Goal: Use online tool/utility: Utilize a website feature to perform a specific function

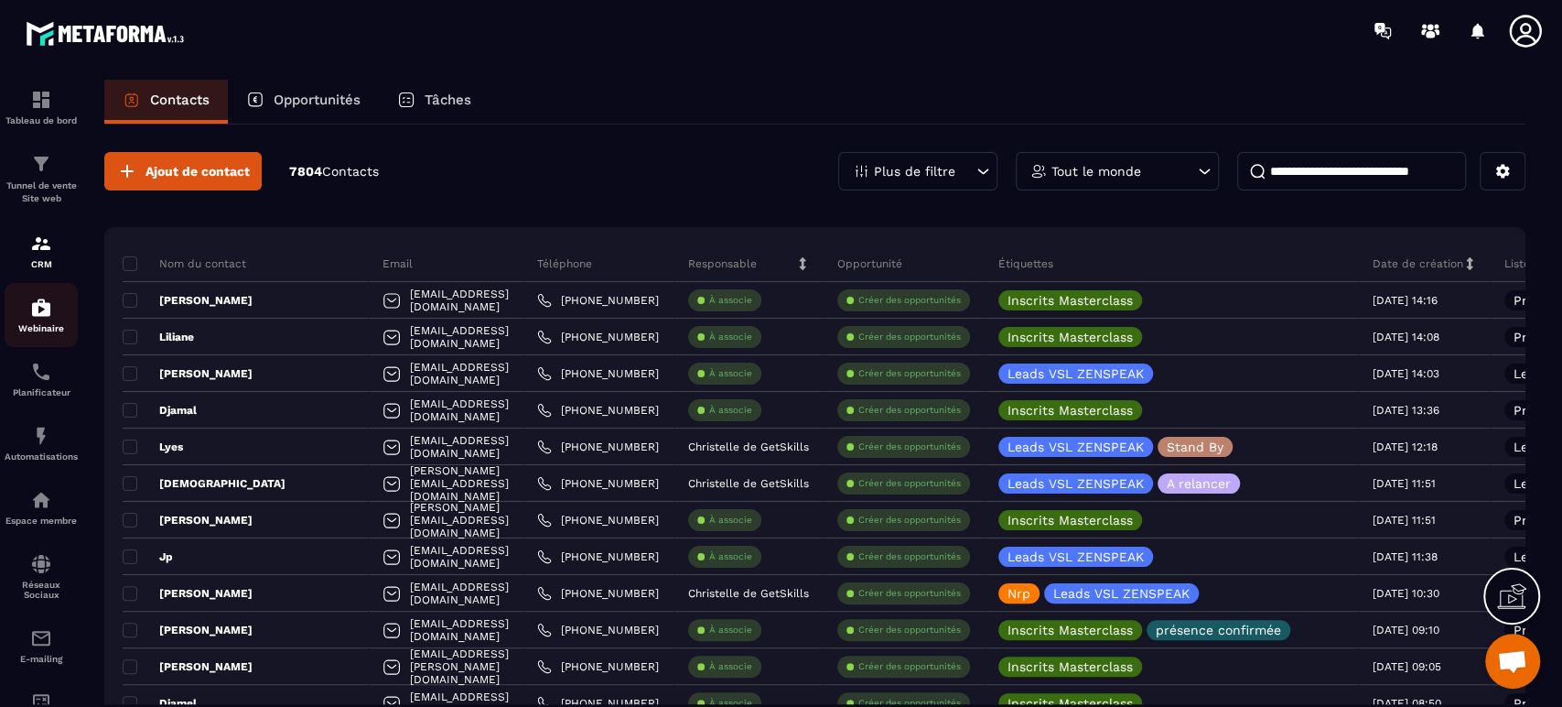
click at [47, 308] on img at bounding box center [41, 308] width 22 height 22
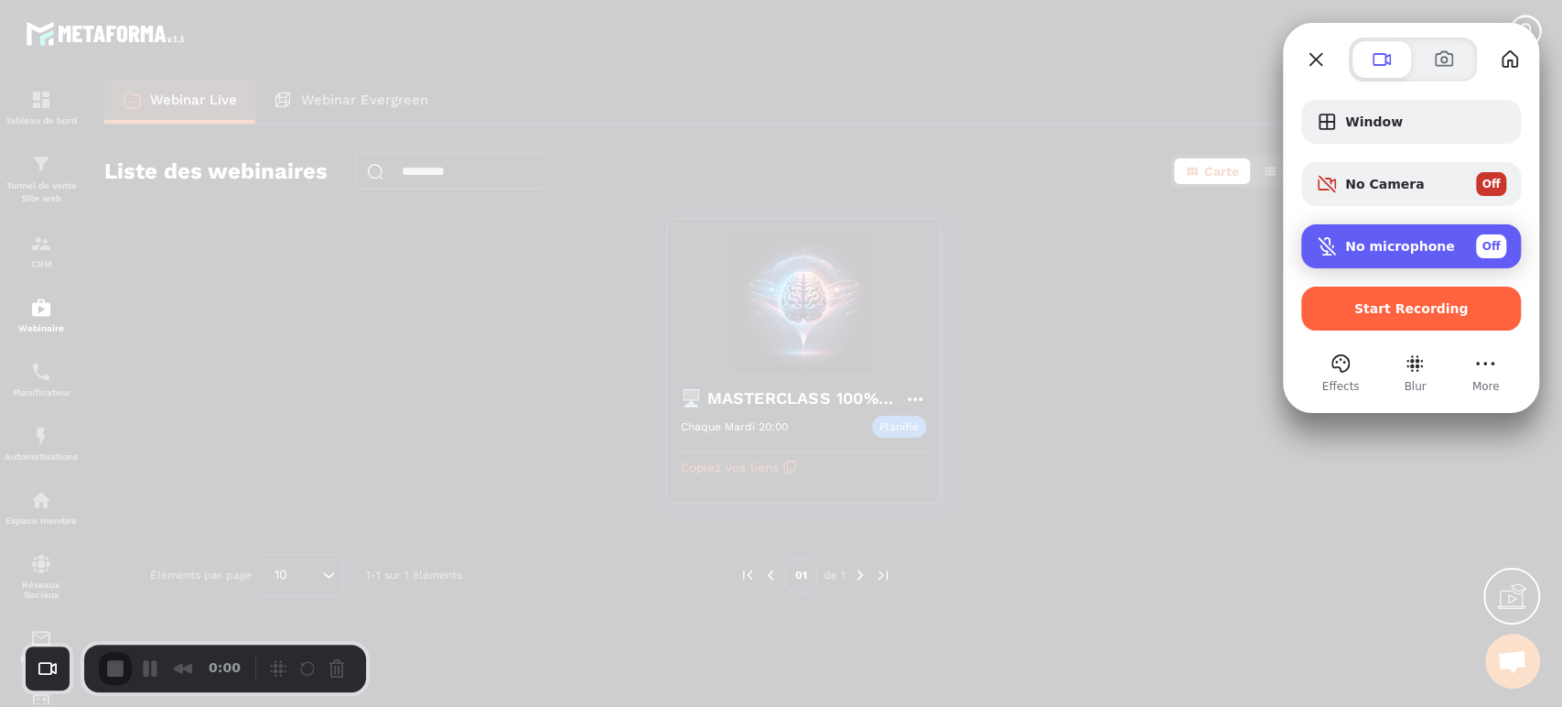
click at [1362, 254] on div "No microphone Off" at bounding box center [1425, 246] width 161 height 24
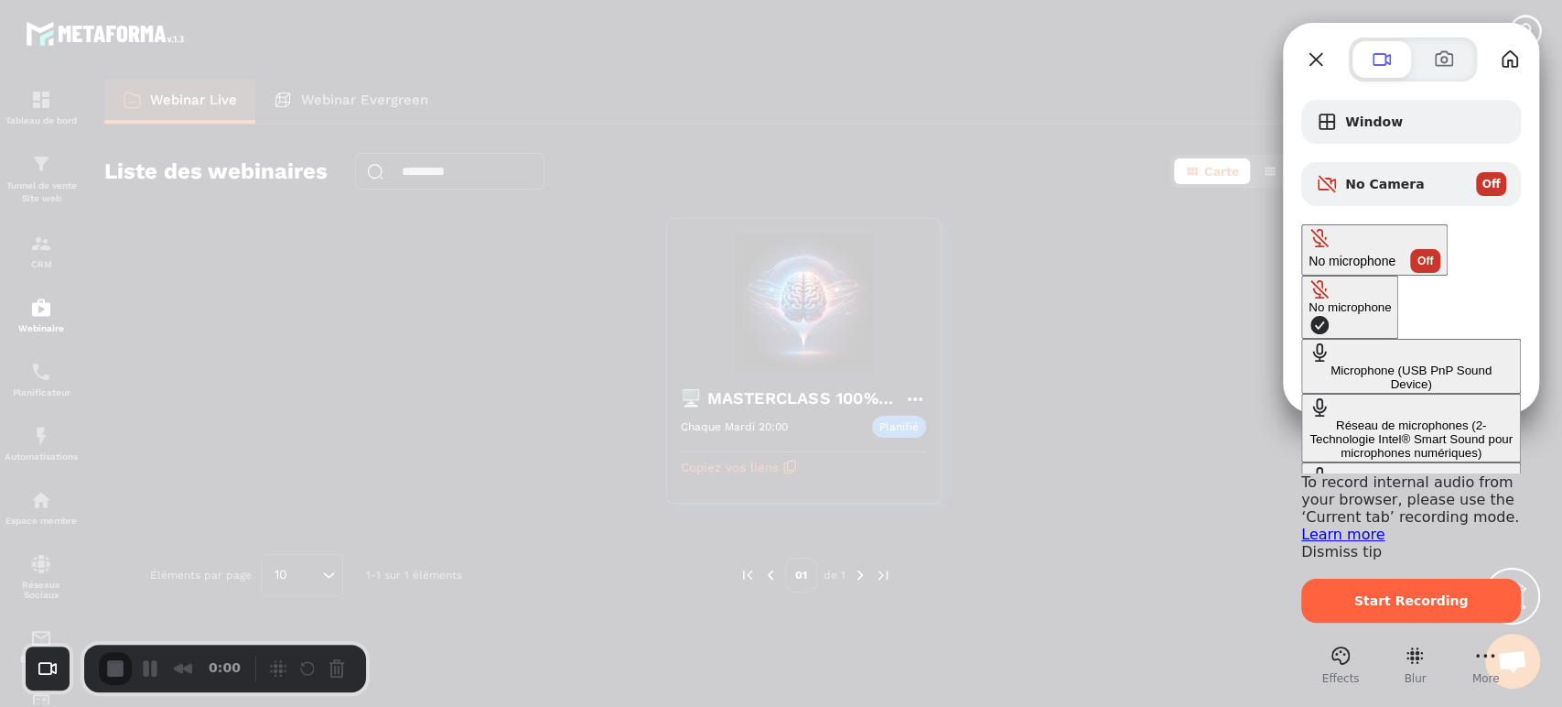
click at [1302, 339] on Device\) "Microphone (USB PnP Sound Device)" at bounding box center [1412, 366] width 220 height 55
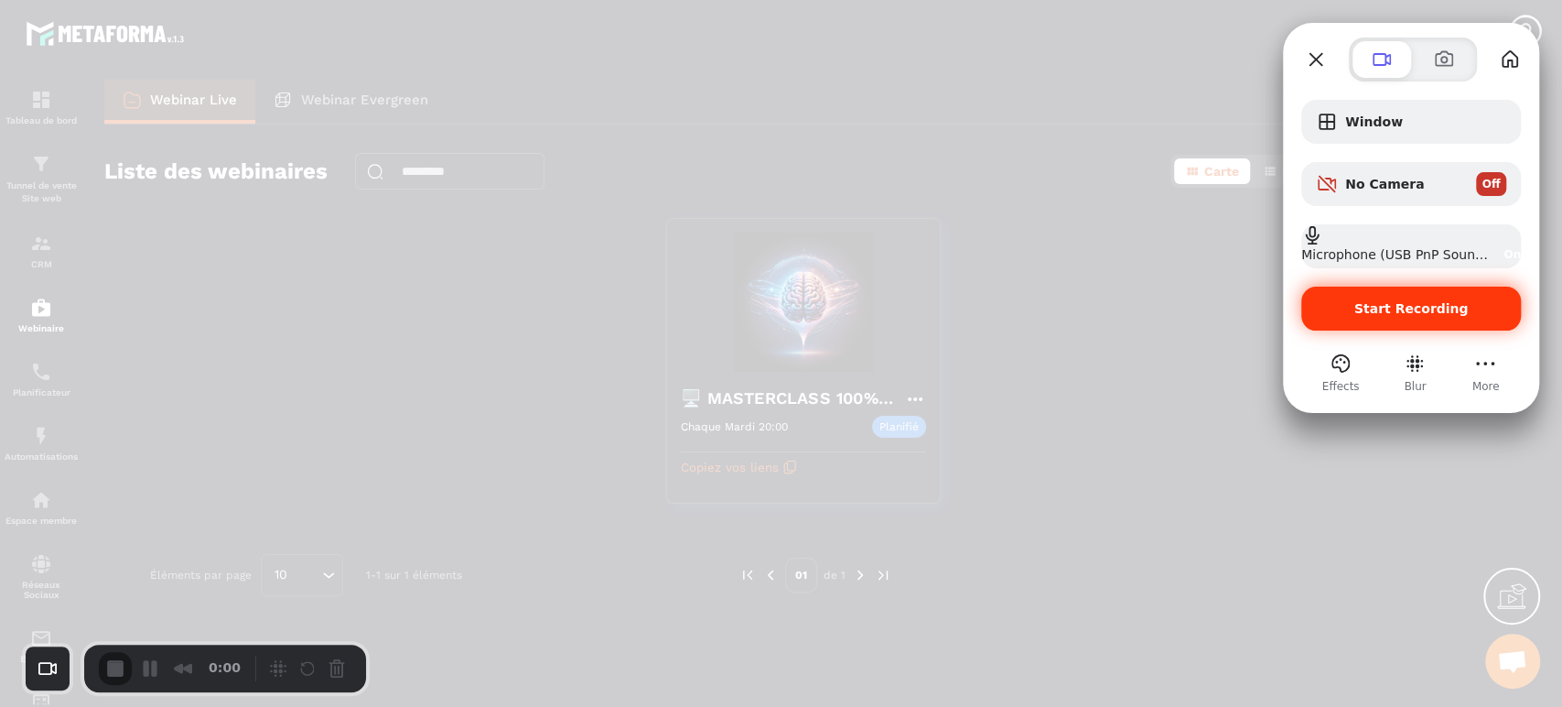
click at [1417, 320] on div "Start Recording" at bounding box center [1412, 308] width 220 height 44
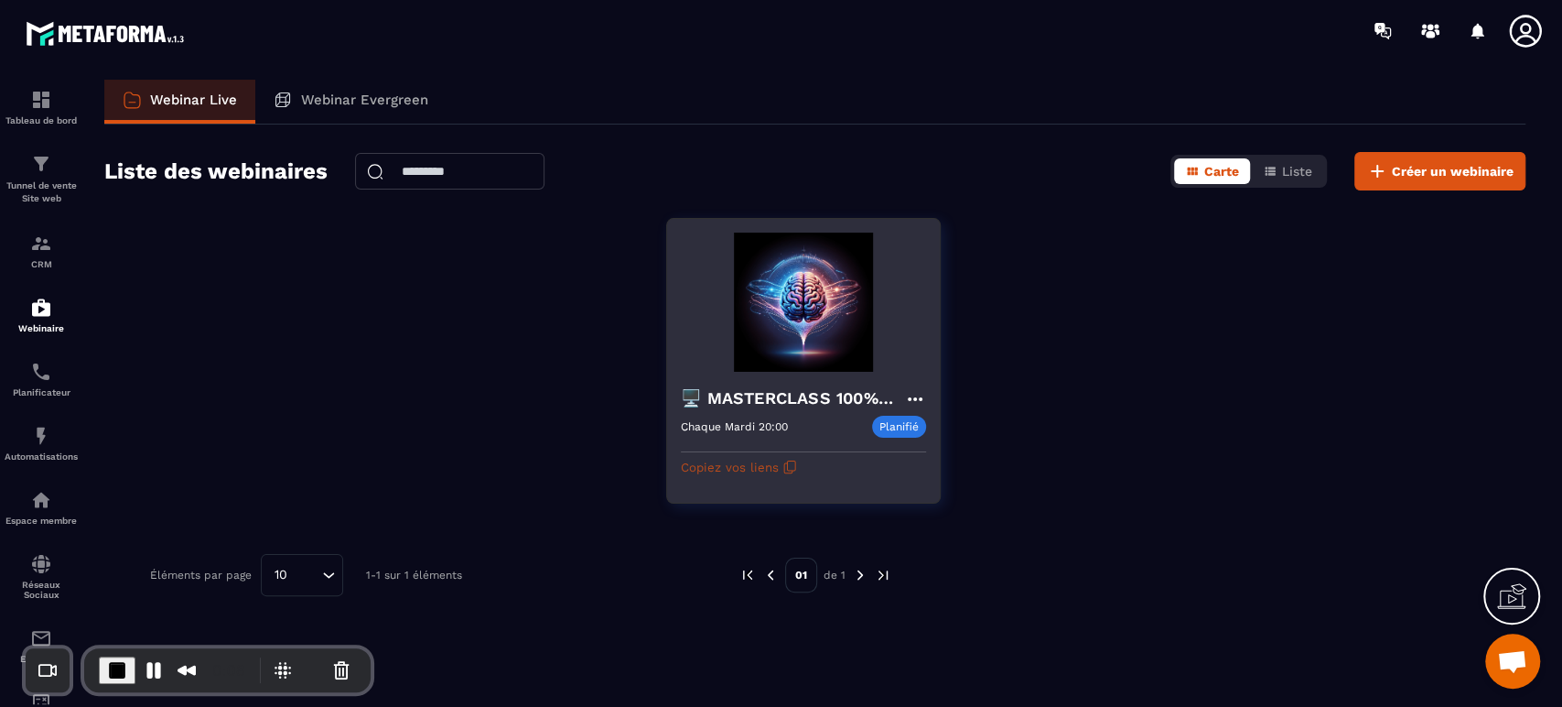
click at [754, 466] on button "Copiez vos liens" at bounding box center [739, 466] width 116 height 29
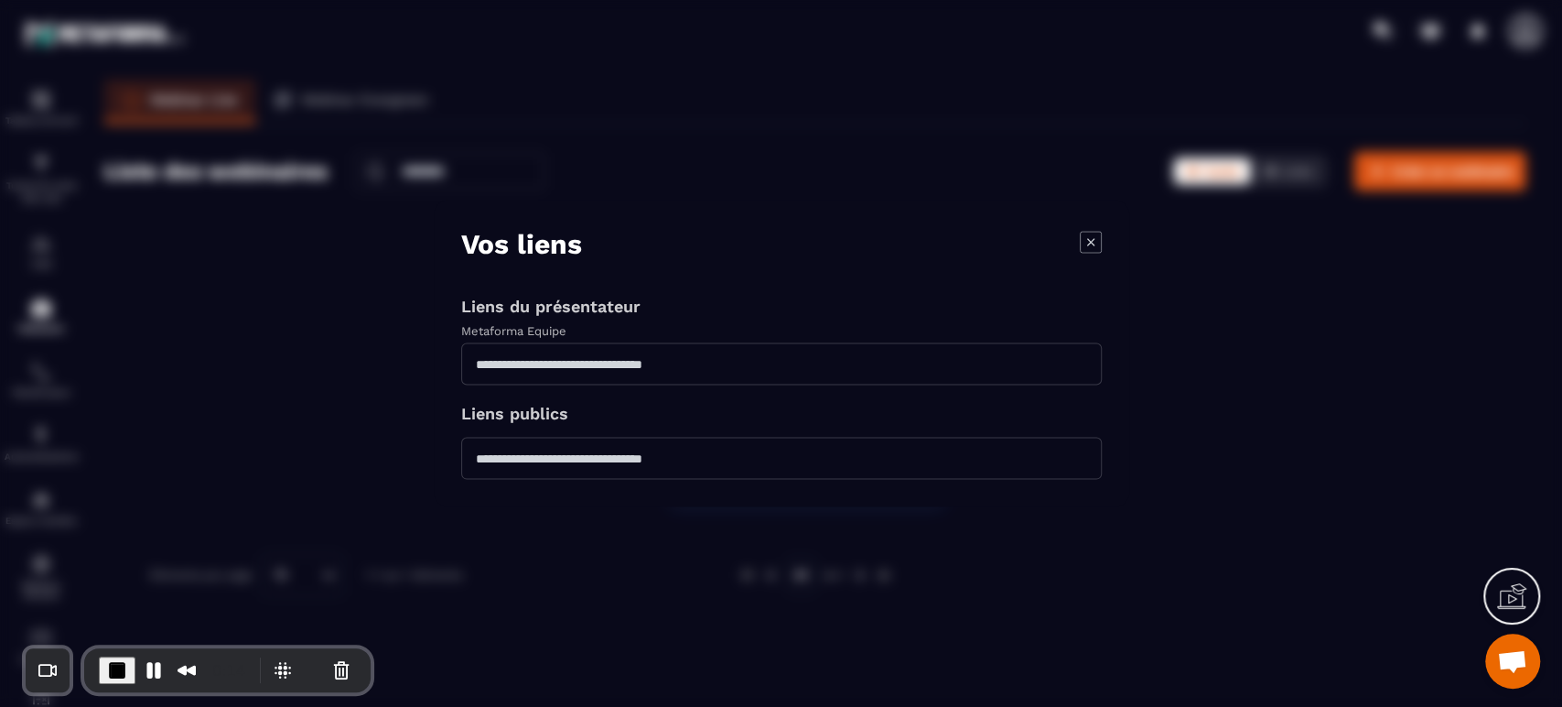
click at [1091, 251] on icon "Modal window" at bounding box center [1091, 242] width 22 height 22
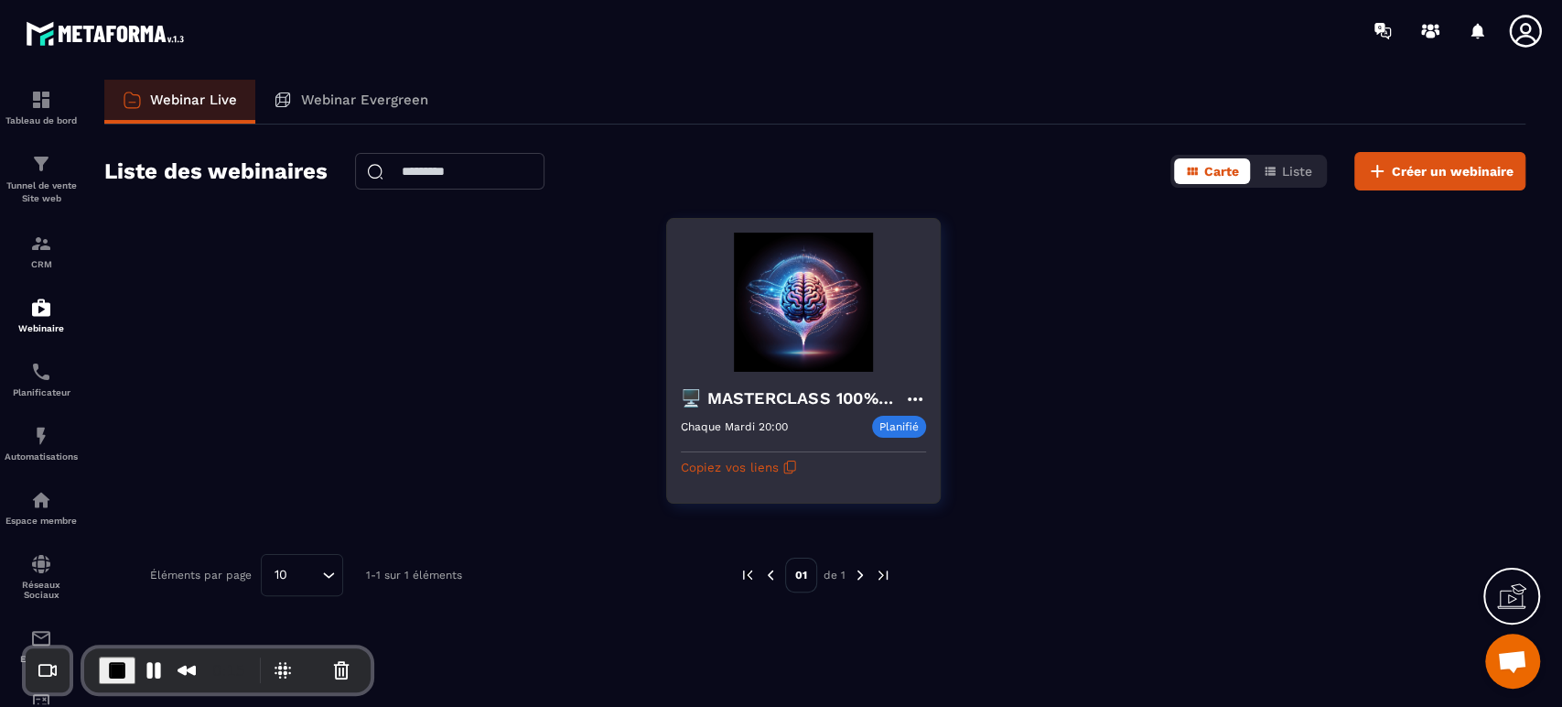
click at [849, 310] on img at bounding box center [803, 301] width 245 height 139
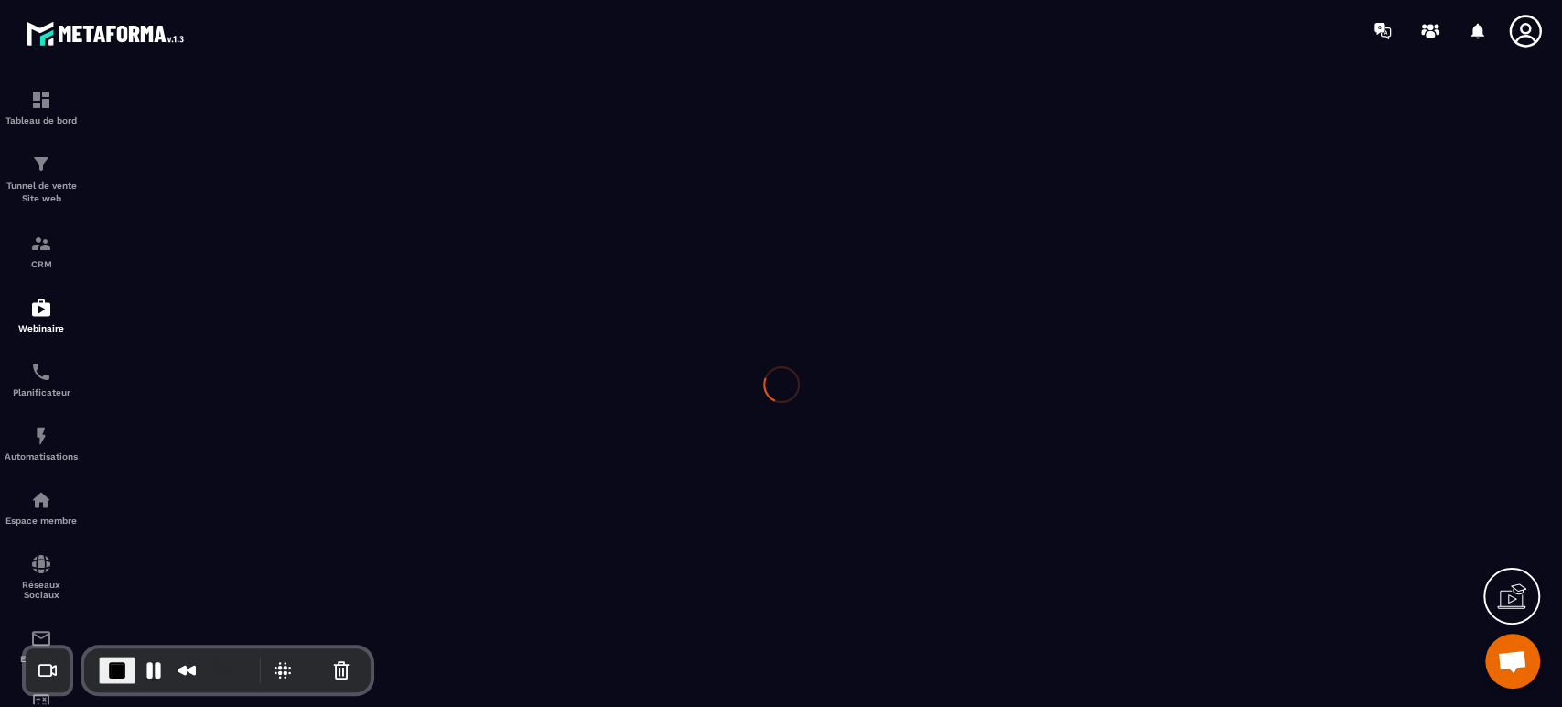
type input "**********"
type textarea "**********"
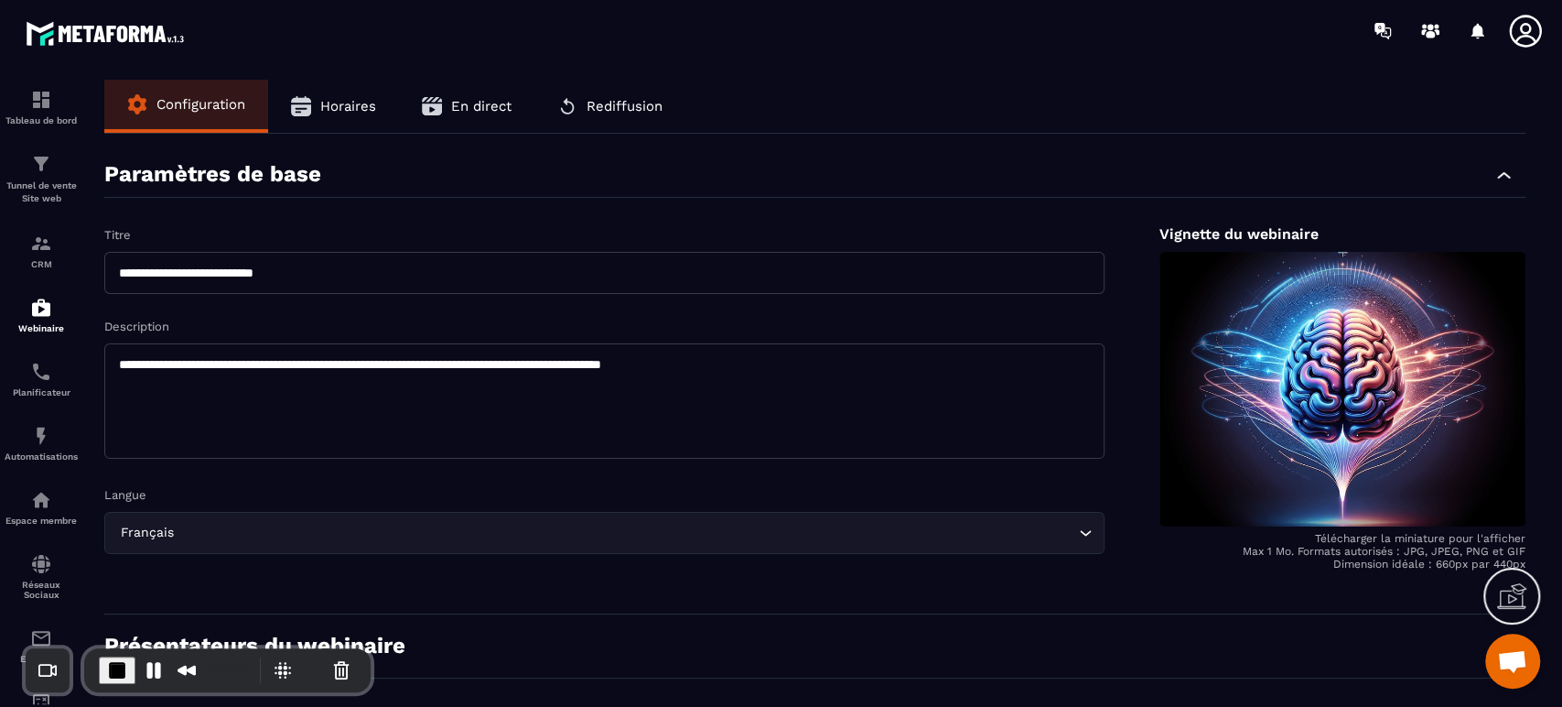
click at [366, 113] on span "Horaires" at bounding box center [348, 106] width 56 height 16
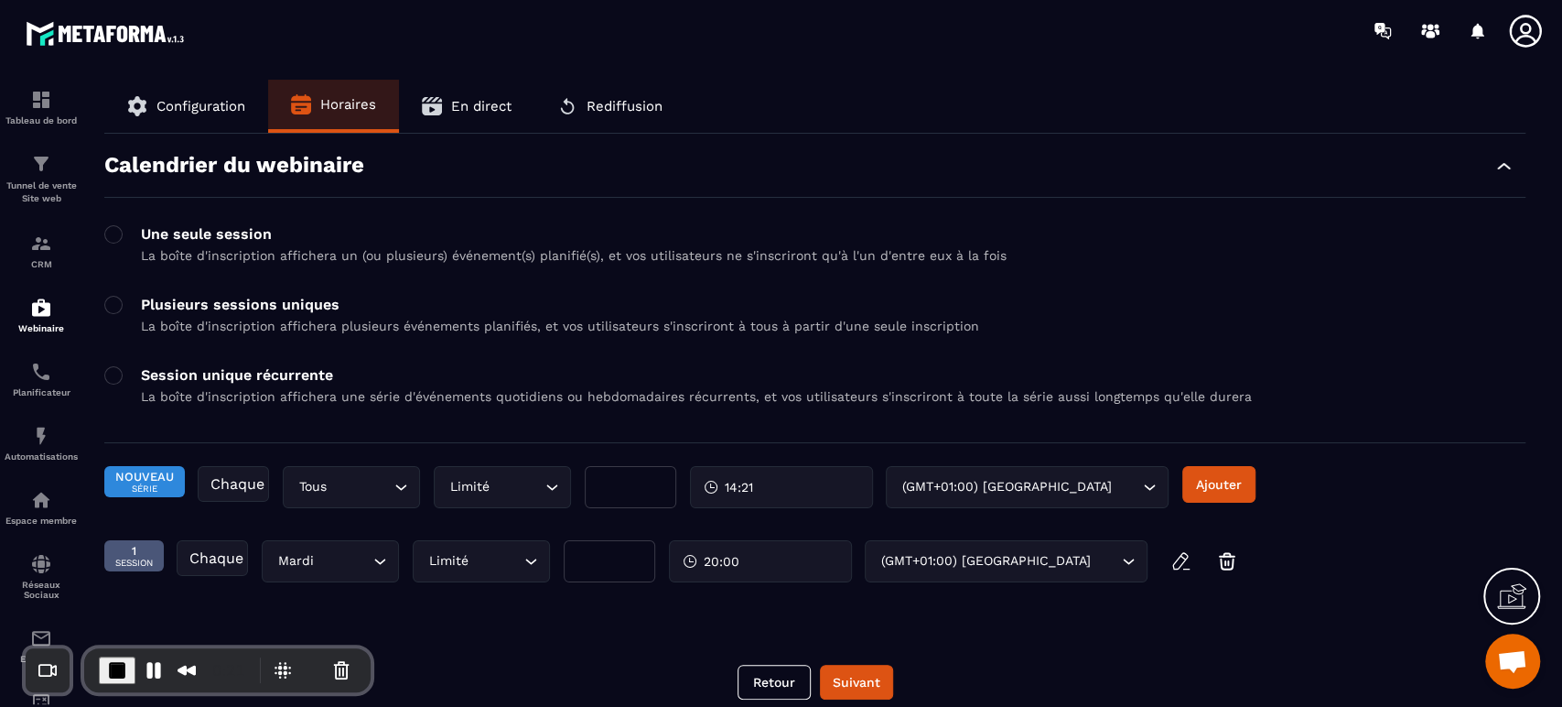
click at [232, 100] on span "Configuration" at bounding box center [201, 106] width 89 height 16
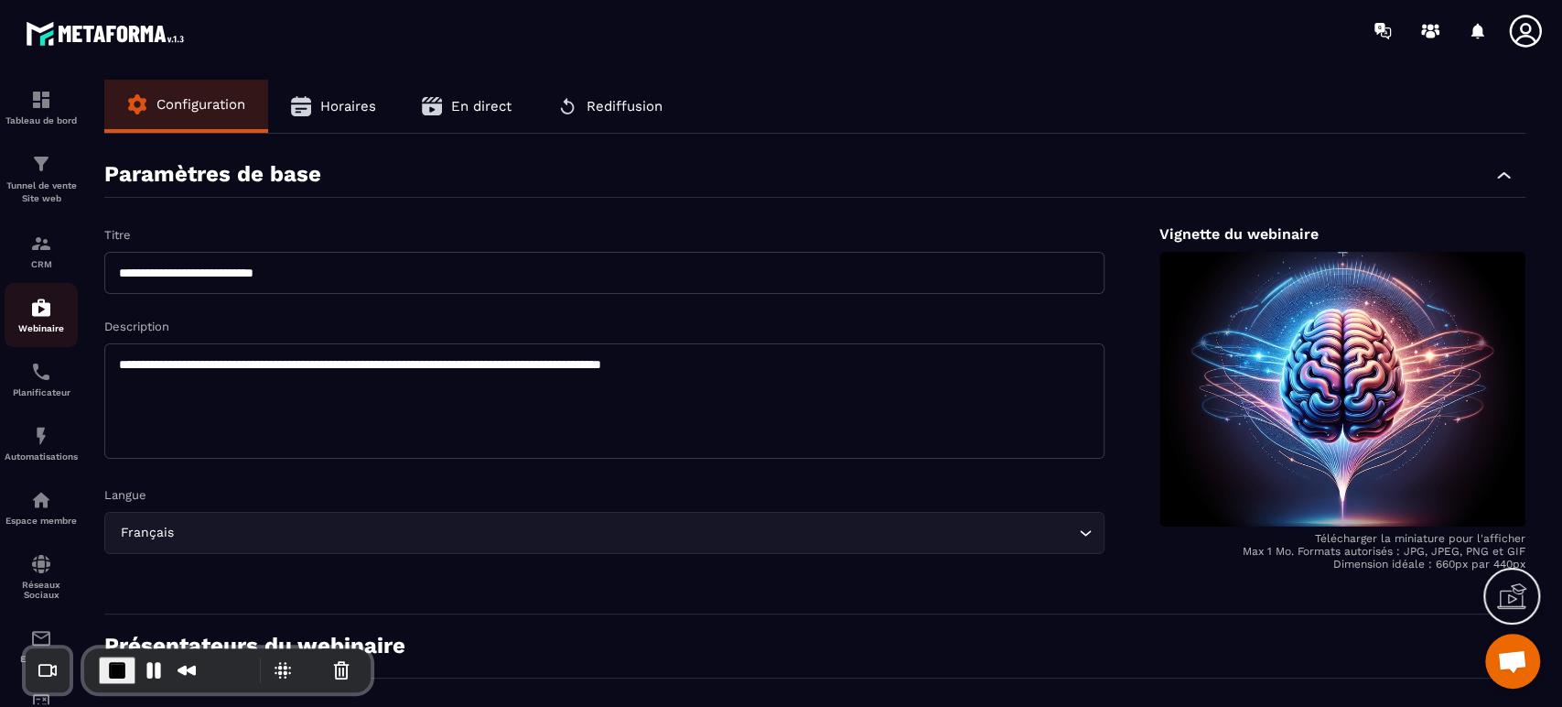
click at [48, 317] on img at bounding box center [41, 308] width 22 height 22
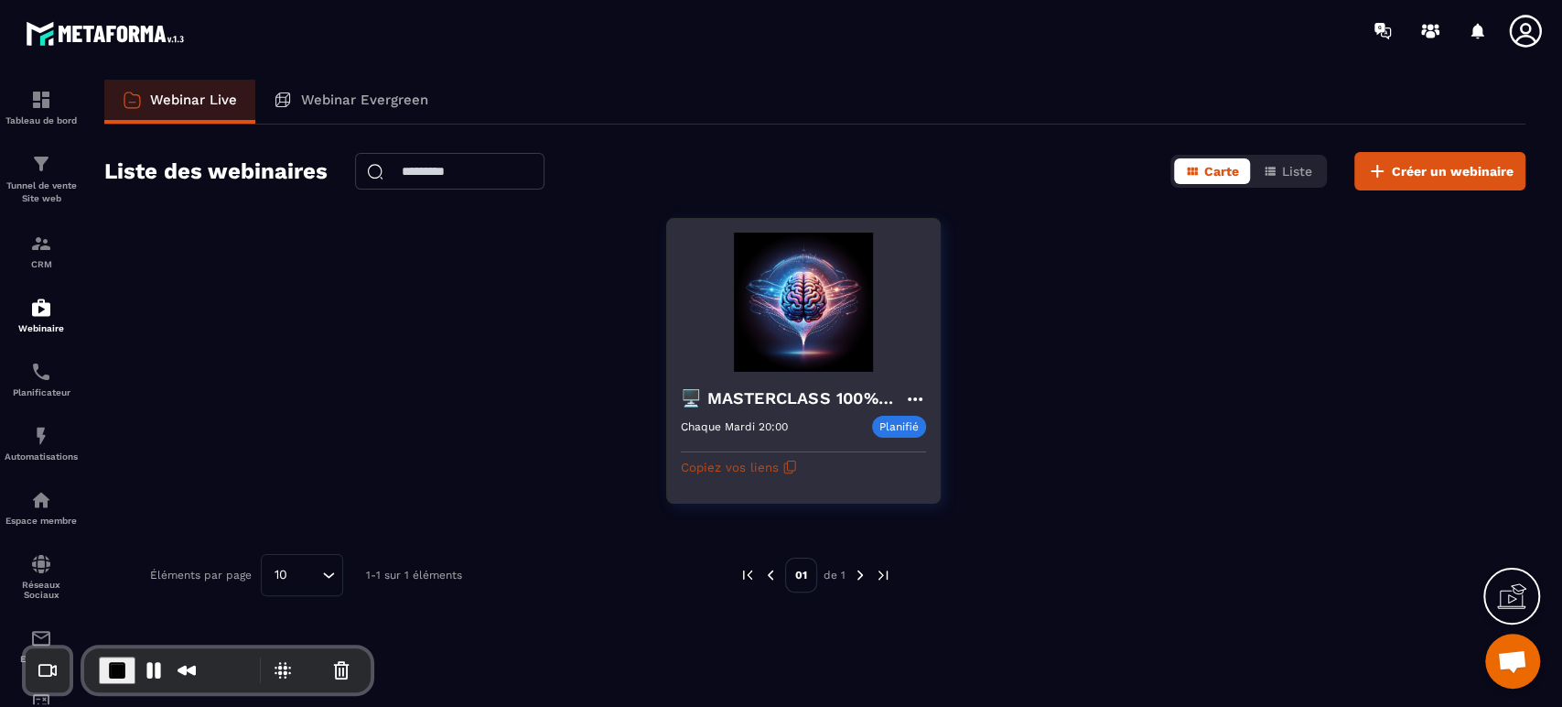
click at [746, 465] on button "Copiez vos liens" at bounding box center [739, 466] width 116 height 29
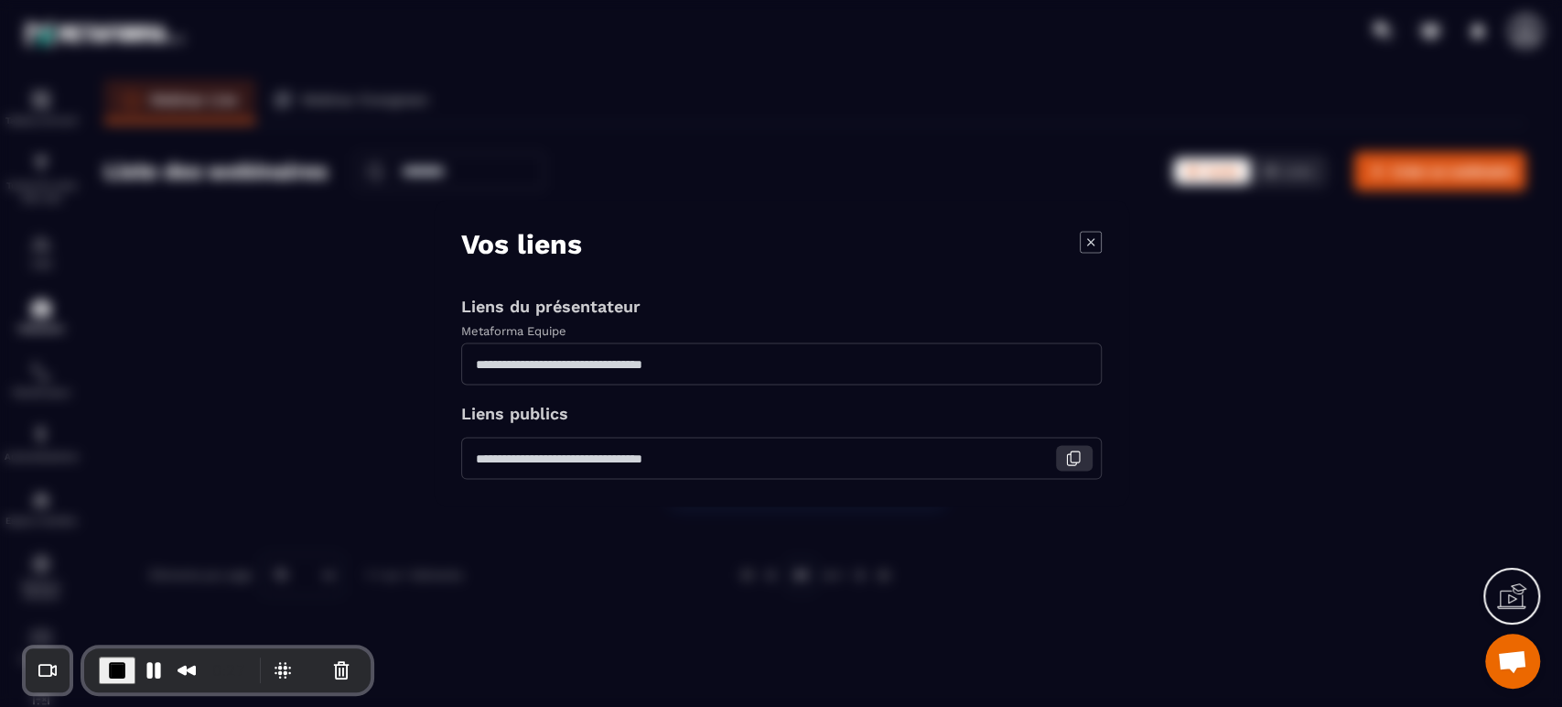
click at [1075, 457] on icon "Modal window" at bounding box center [1073, 458] width 16 height 16
click at [1086, 247] on icon "Modal window" at bounding box center [1091, 242] width 22 height 22
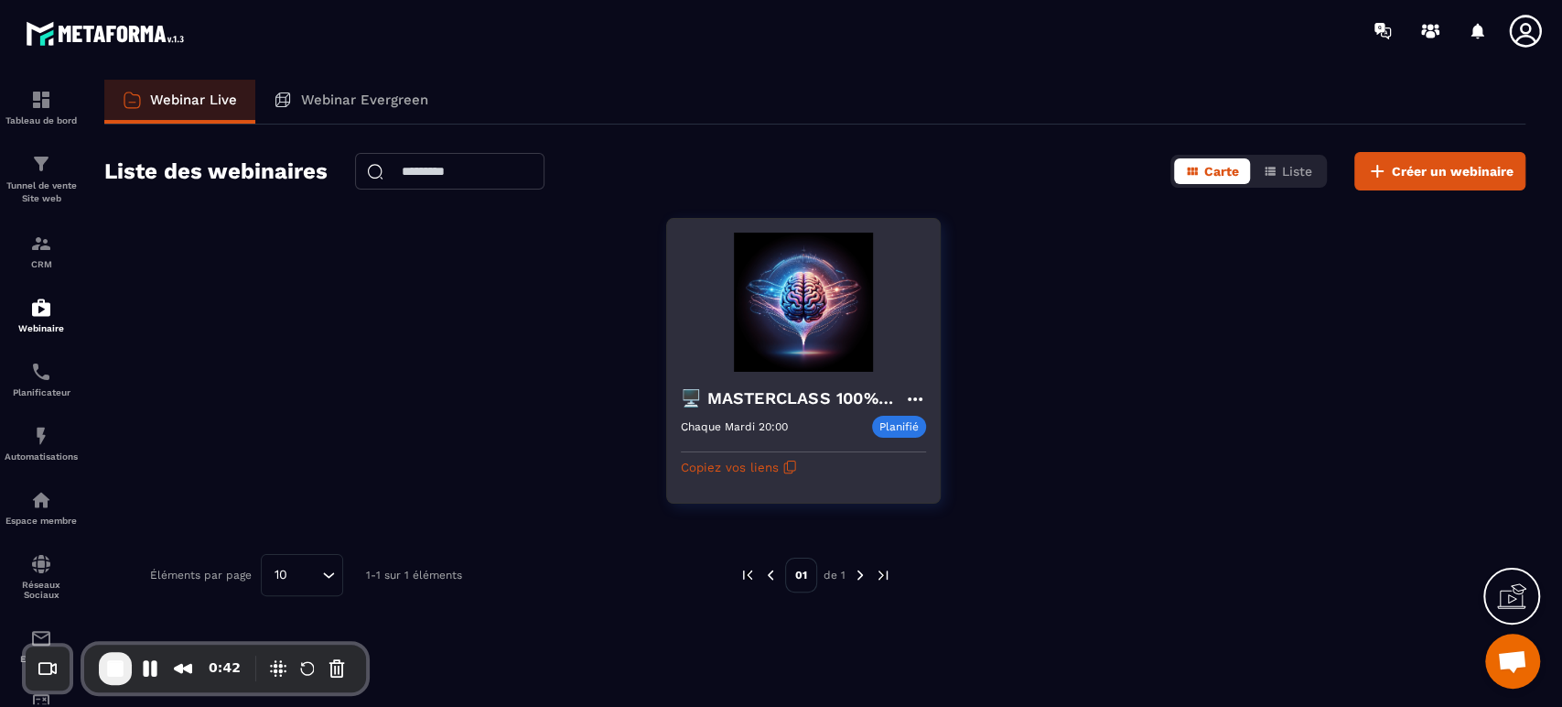
click at [826, 306] on img at bounding box center [803, 301] width 245 height 139
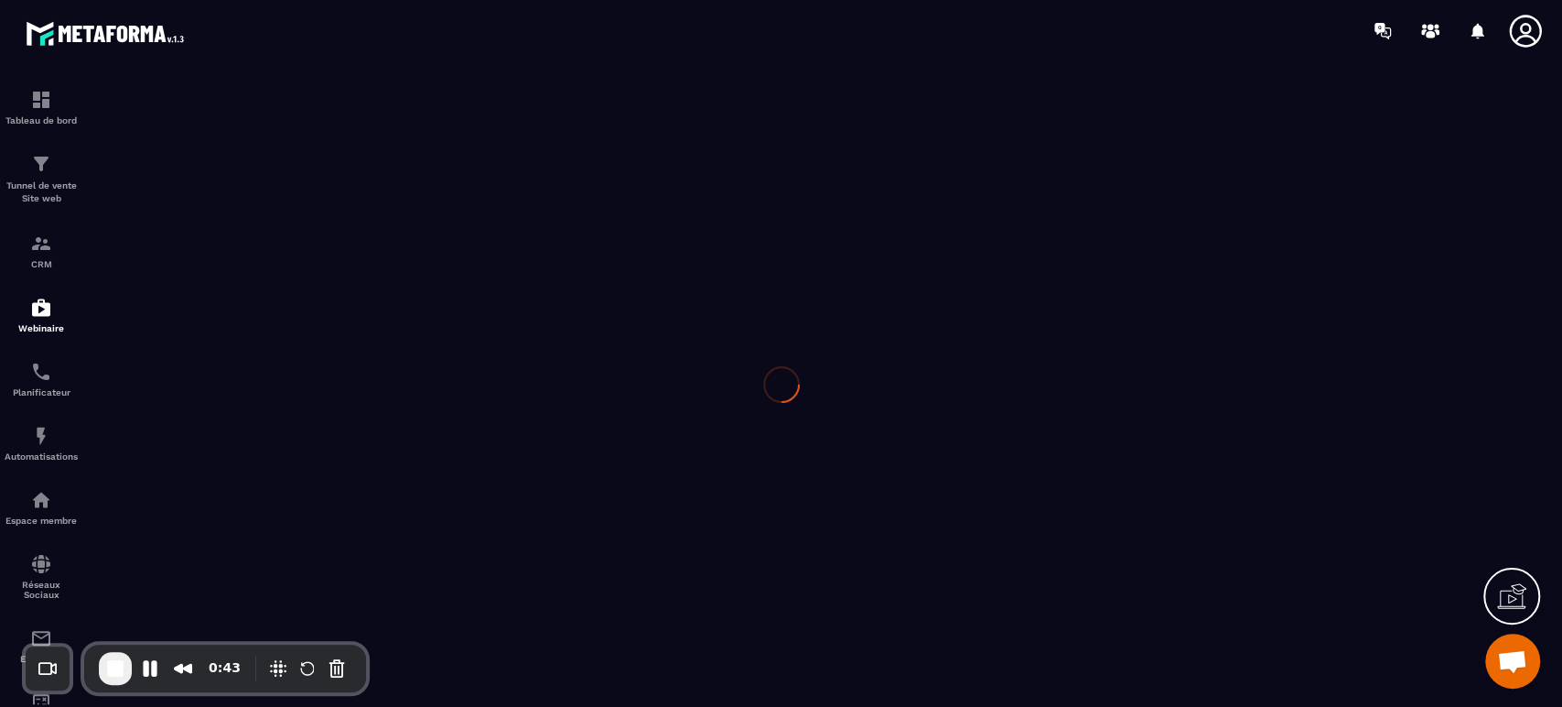
type input "**********"
type textarea "**********"
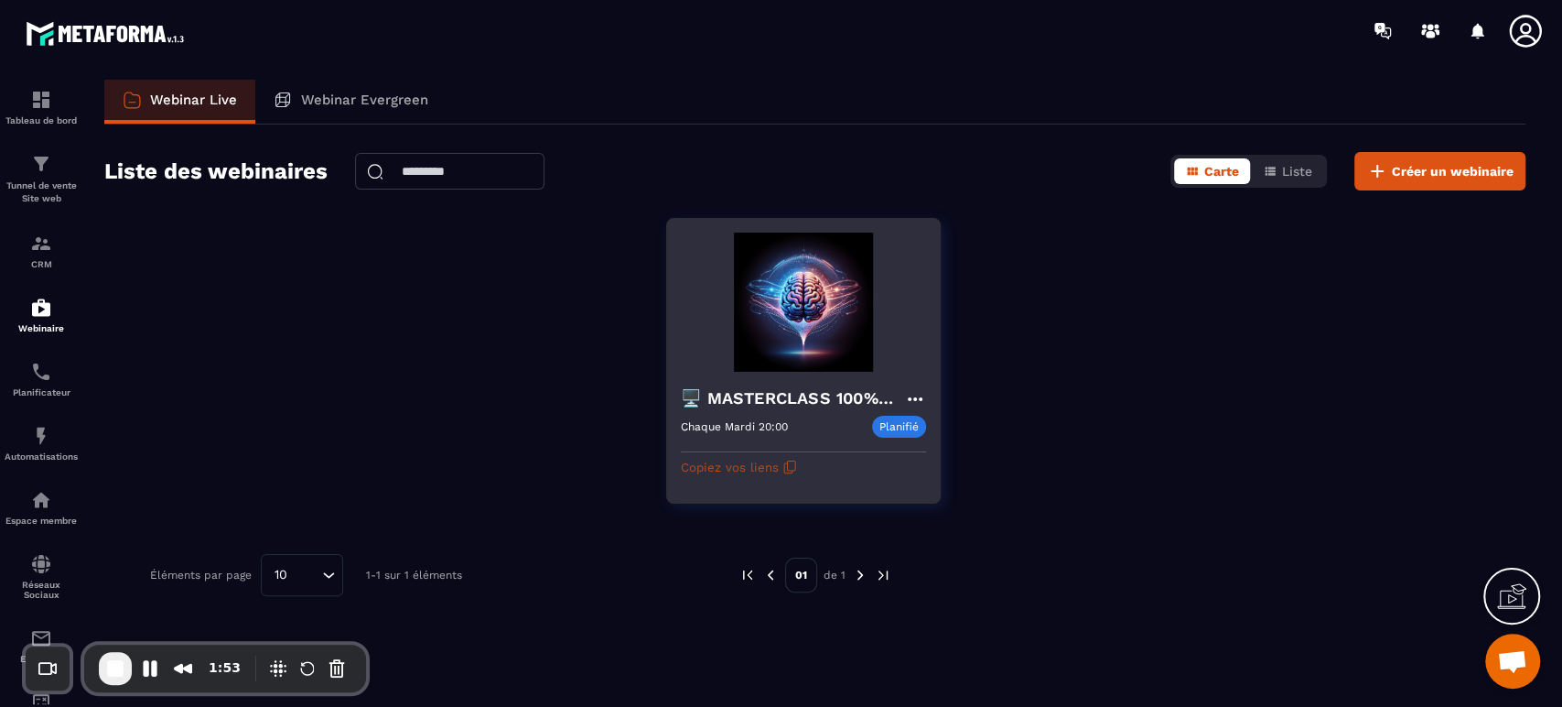
click at [741, 463] on button "Copiez vos liens" at bounding box center [739, 466] width 116 height 29
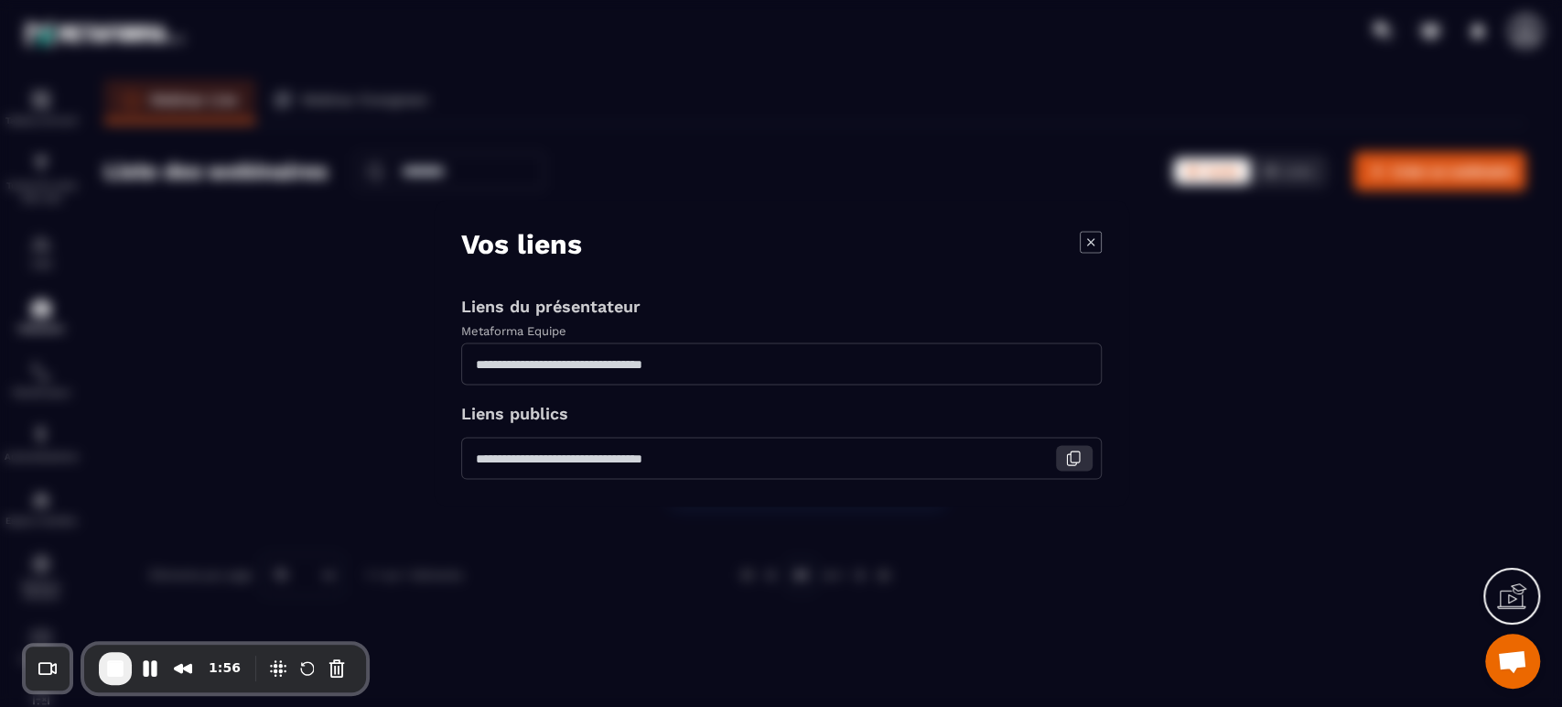
click at [1067, 459] on icon "Modal window" at bounding box center [1071, 459] width 9 height 11
click at [1091, 240] on icon "Modal window" at bounding box center [1091, 242] width 22 height 22
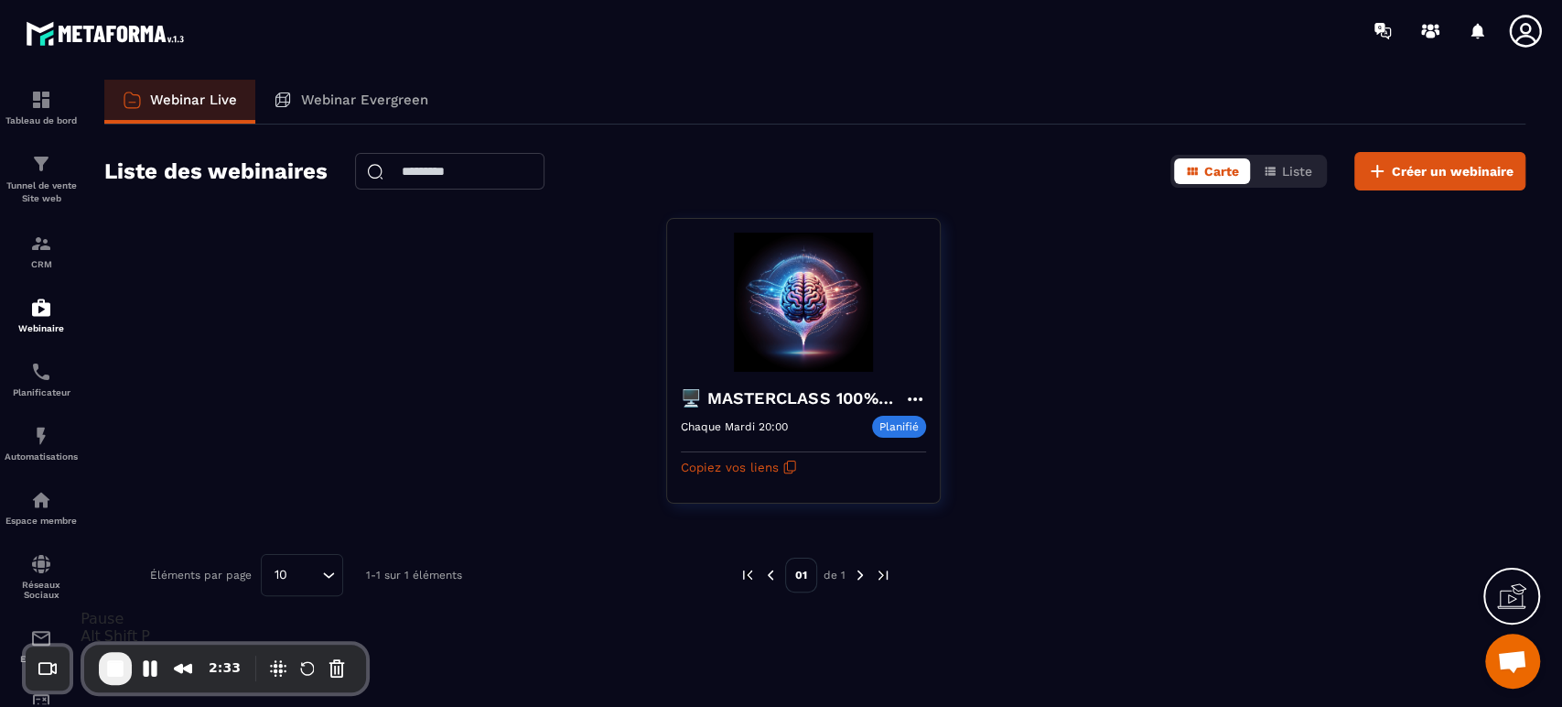
click at [117, 662] on span "End Recording" at bounding box center [115, 668] width 22 height 22
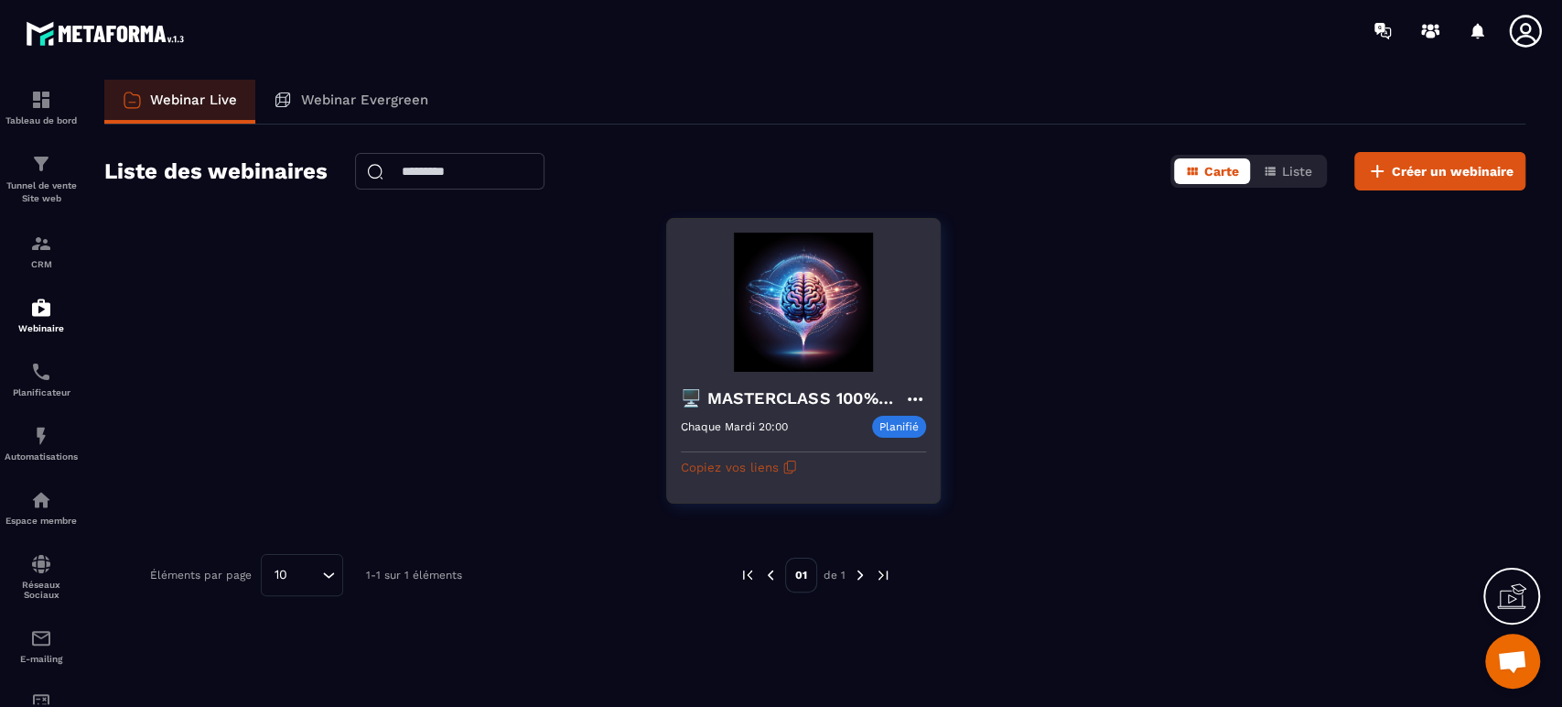
click at [740, 460] on button "Copiez vos liens" at bounding box center [739, 466] width 116 height 29
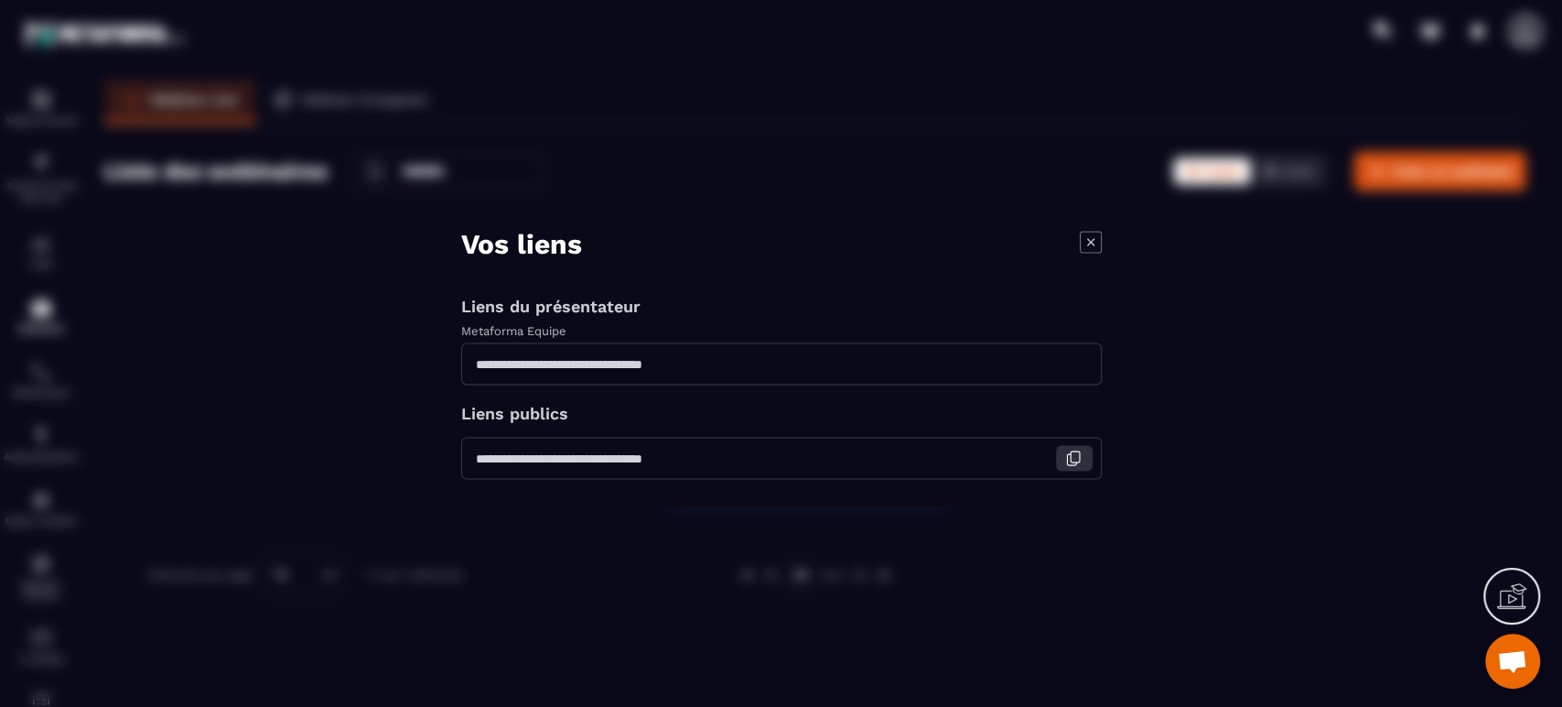
click at [1073, 460] on icon "Modal window" at bounding box center [1073, 458] width 16 height 16
click at [1097, 242] on icon "Modal window" at bounding box center [1091, 242] width 22 height 22
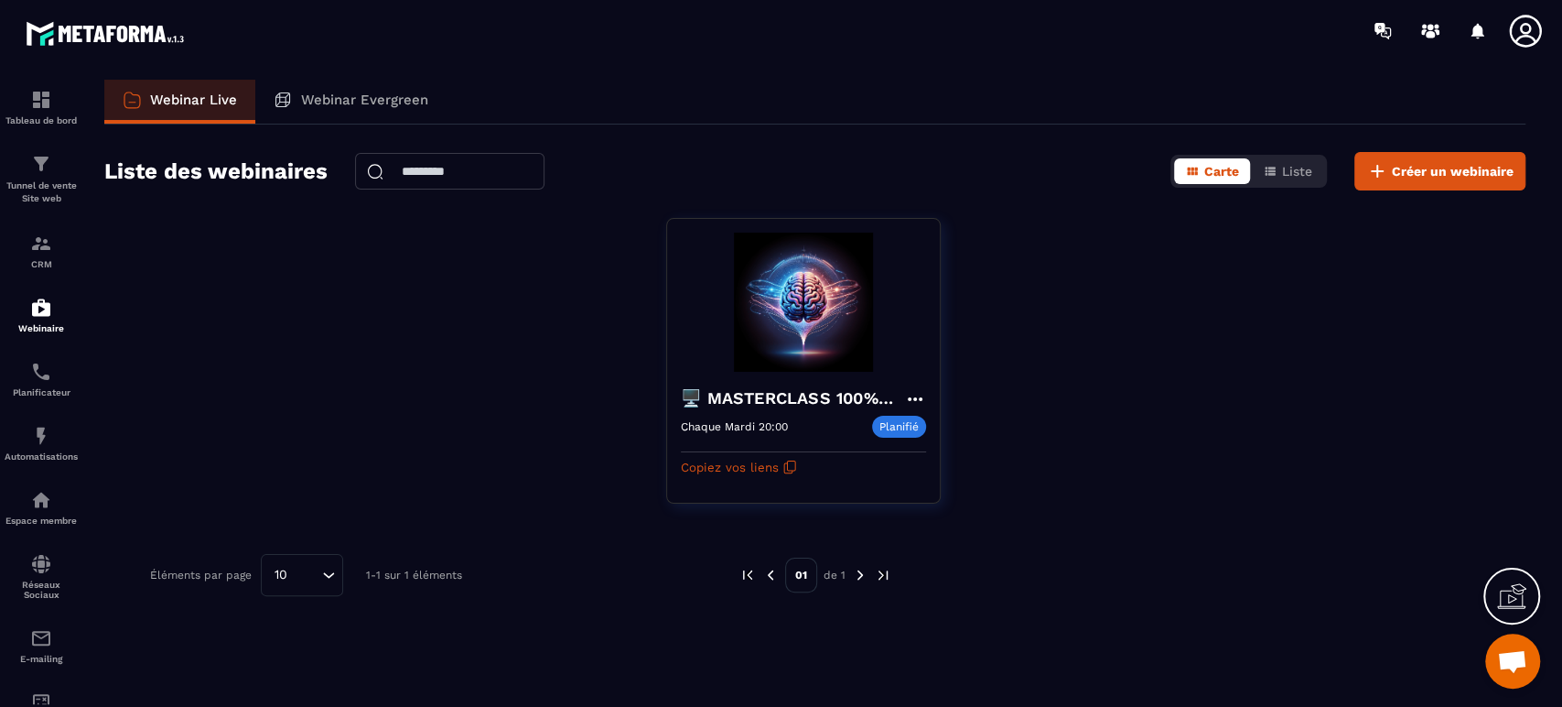
click at [1535, 27] on icon at bounding box center [1525, 31] width 37 height 37
